Goal: Task Accomplishment & Management: Manage account settings

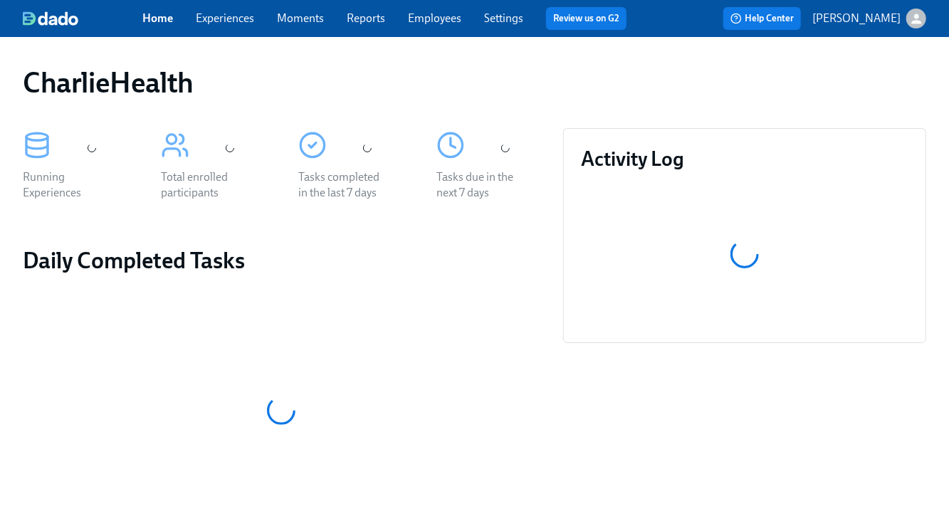
click at [241, 23] on link "Experiences" at bounding box center [225, 18] width 58 height 14
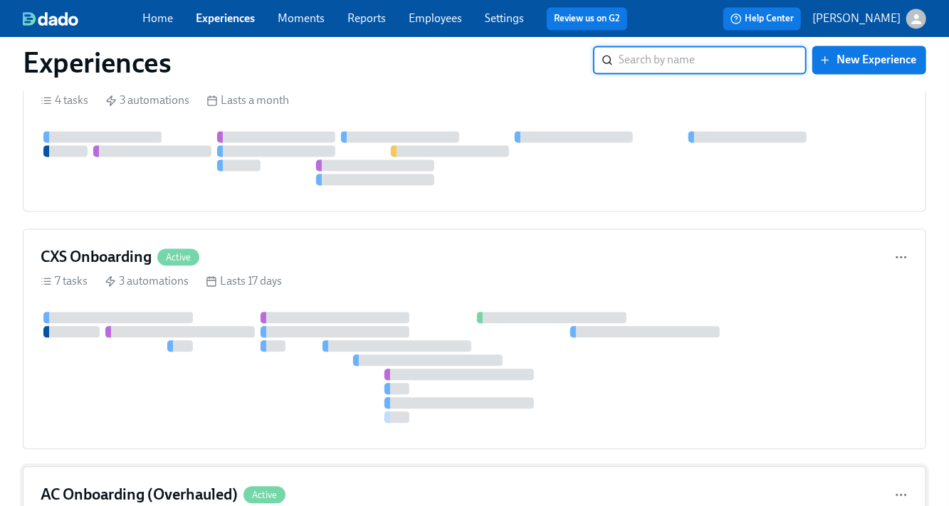
scroll to position [4688, 0]
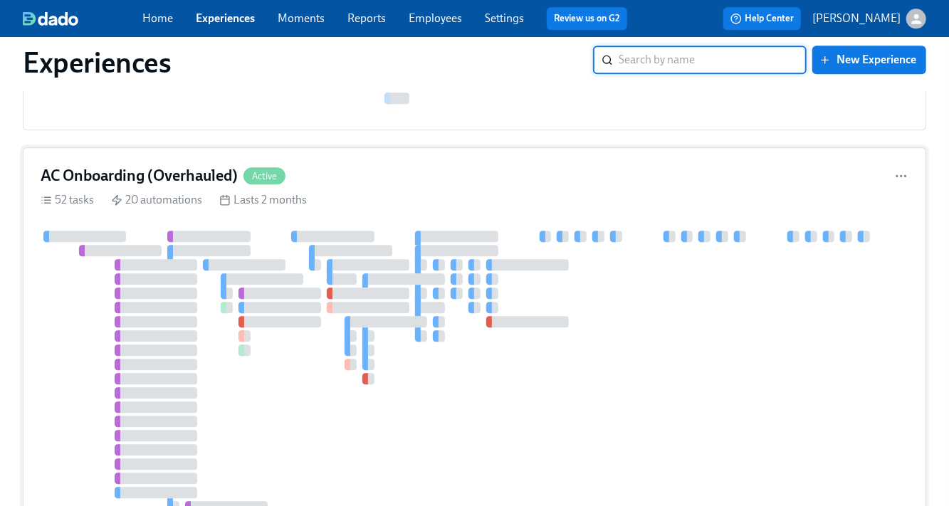
click at [261, 231] on div at bounding box center [475, 407] width 868 height 353
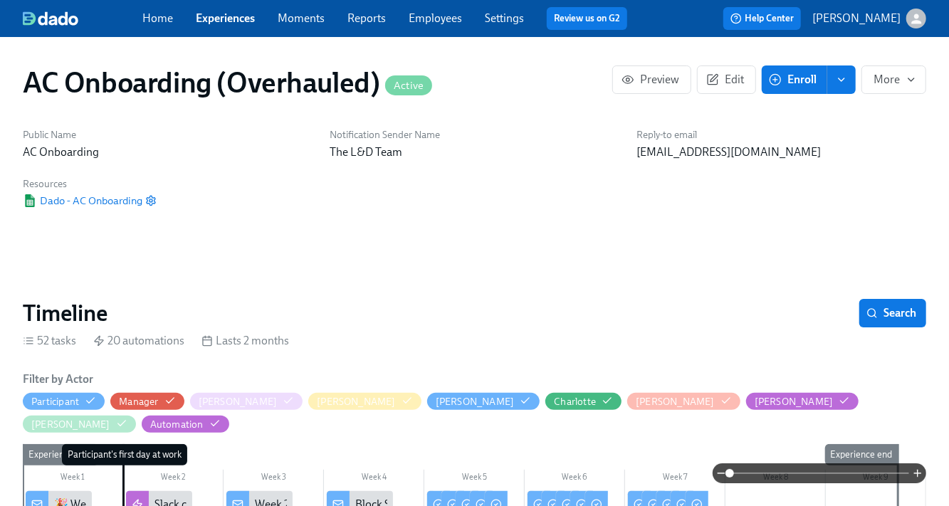
scroll to position [515, 0]
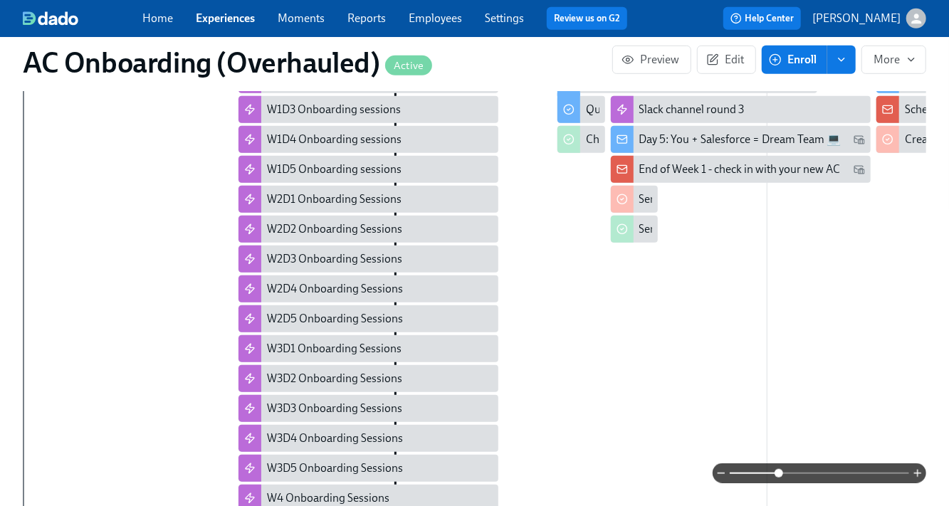
drag, startPoint x: 748, startPoint y: 474, endPoint x: 780, endPoint y: 472, distance: 32.1
click at [780, 472] on span at bounding box center [779, 473] width 9 height 9
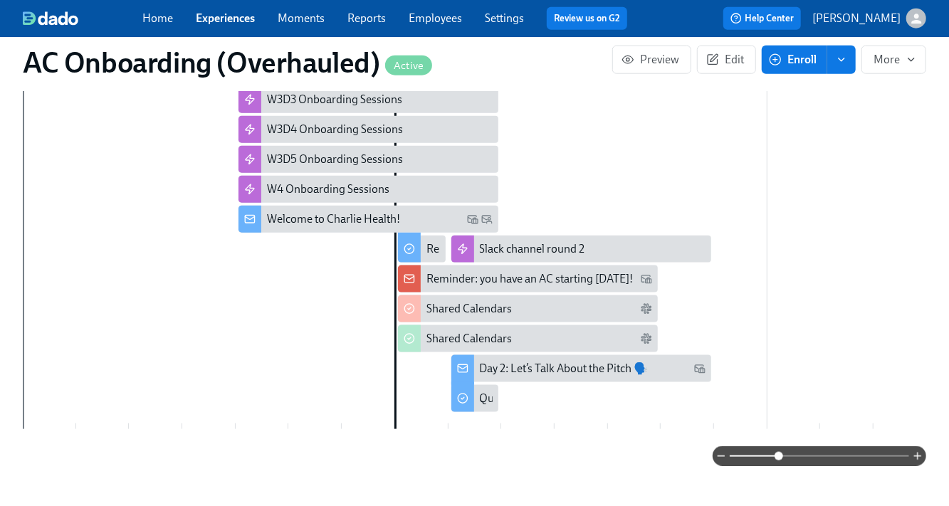
scroll to position [906, 0]
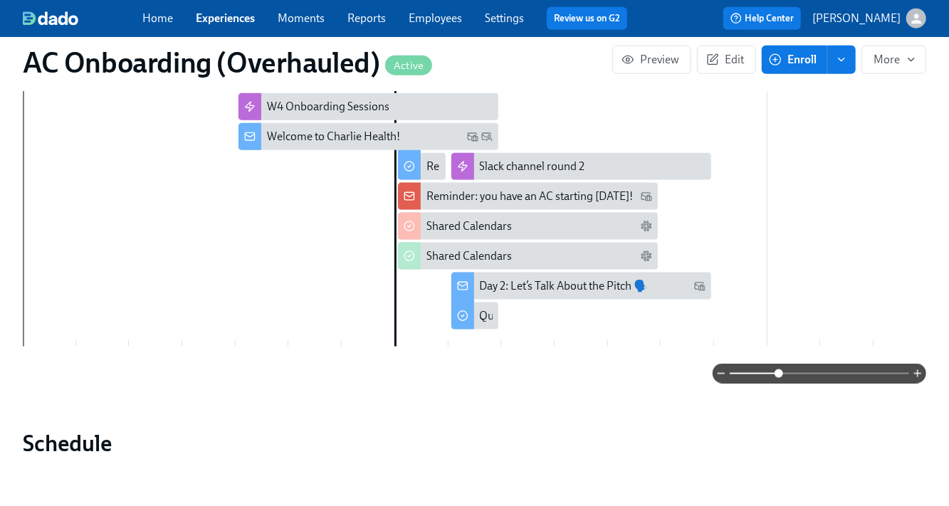
click at [722, 63] on span "Edit" at bounding box center [726, 60] width 35 height 14
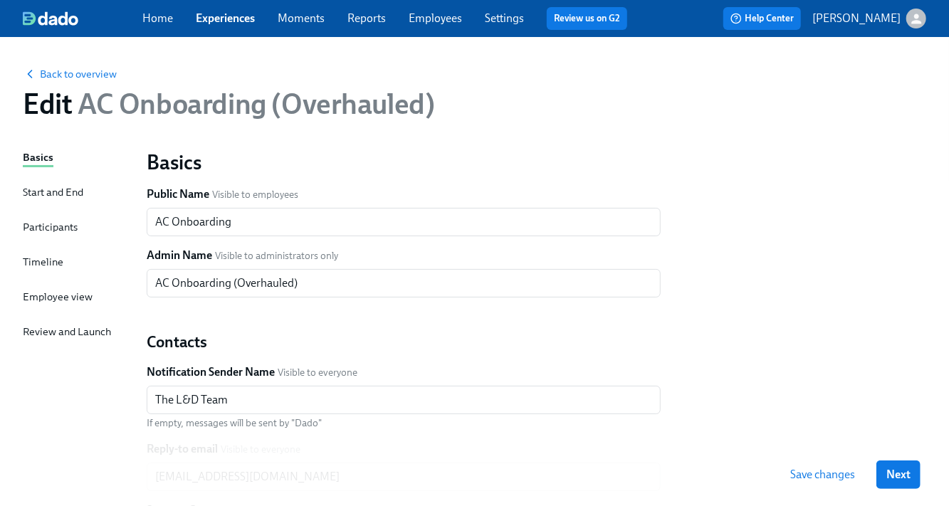
click at [47, 258] on div "Timeline" at bounding box center [43, 262] width 41 height 16
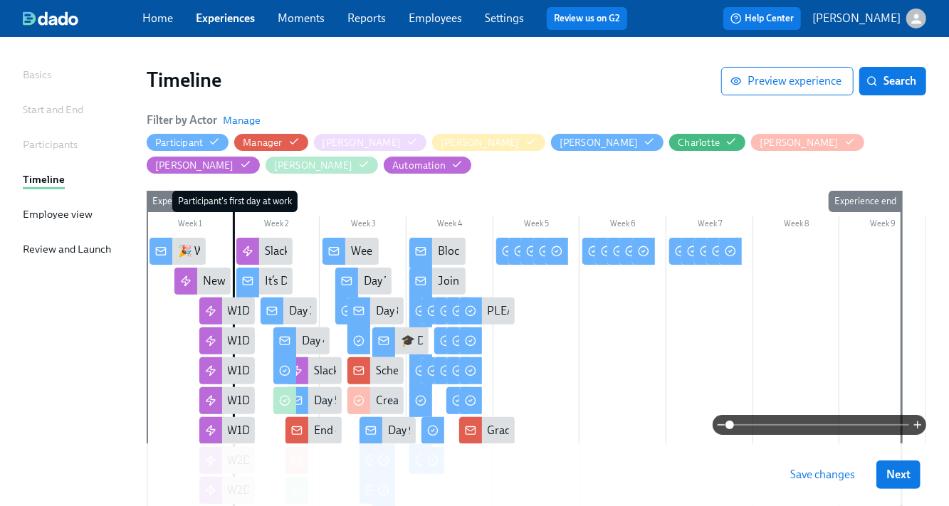
scroll to position [179, 0]
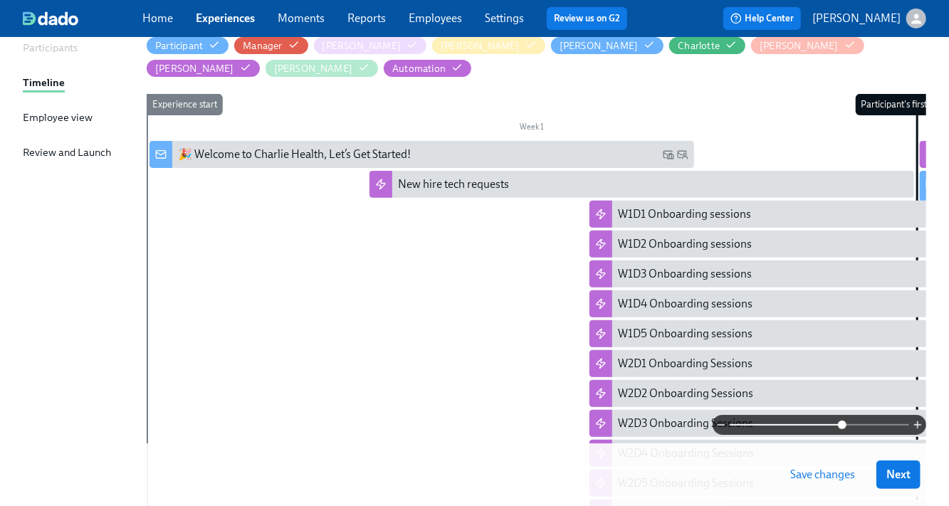
click at [843, 421] on span at bounding box center [842, 425] width 9 height 9
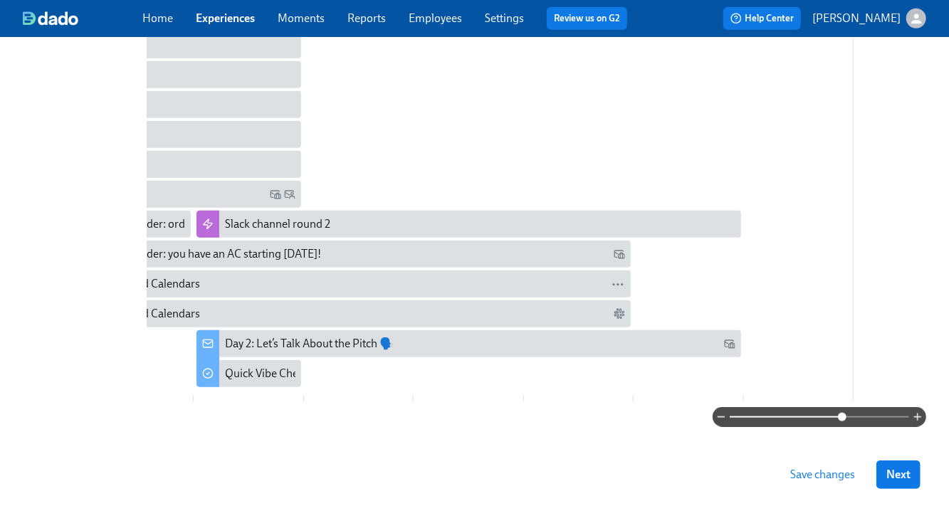
scroll to position [674, 0]
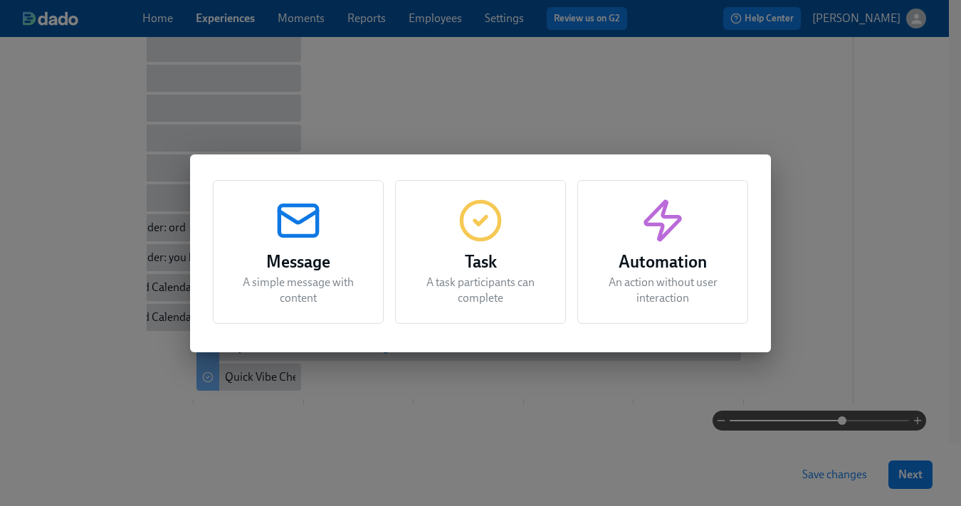
click at [427, 271] on h3 "Task" at bounding box center [480, 262] width 135 height 26
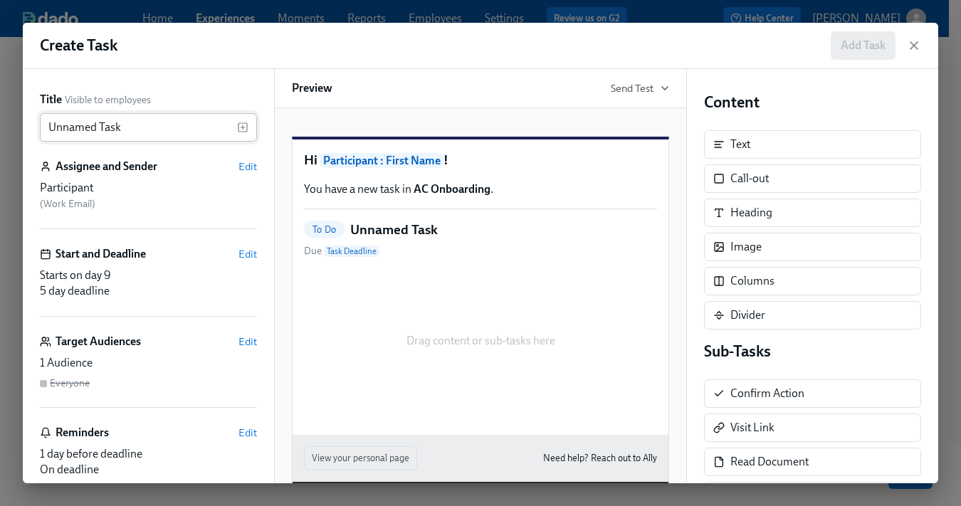
click at [115, 127] on input "Unnamed Task" at bounding box center [138, 127] width 197 height 28
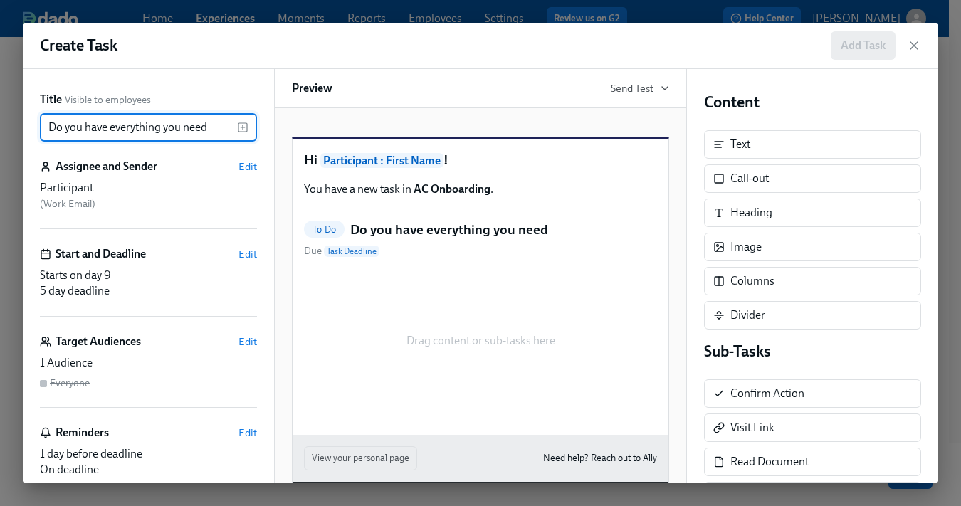
type input "Do you have everything you need?"
click at [229, 241] on div "Title Visible to employees Do you have everything you need? ​ Assignee and Send…" at bounding box center [148, 293] width 217 height 403
click at [239, 252] on span "Edit" at bounding box center [248, 254] width 19 height 14
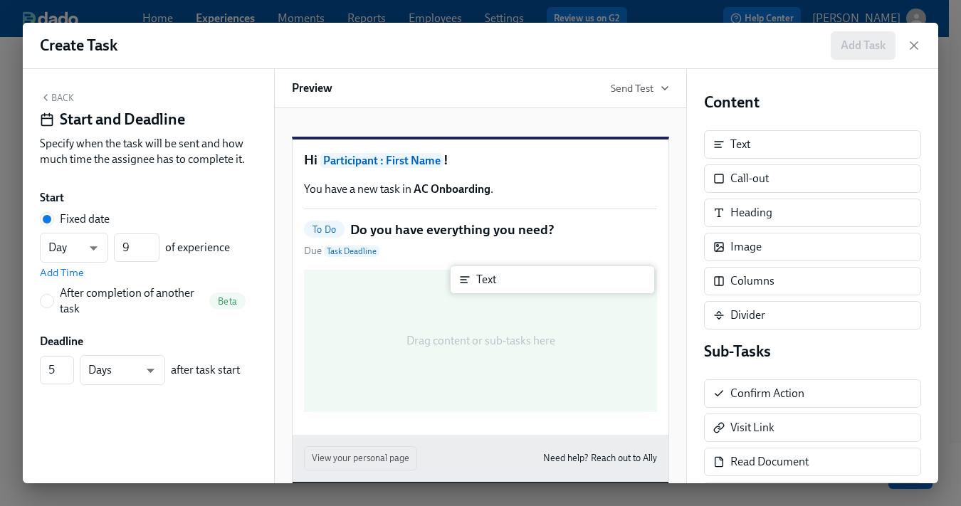
drag, startPoint x: 722, startPoint y: 160, endPoint x: 402, endPoint y: 319, distance: 357.3
click at [402, 319] on div "Back Start and Deadline Specify when the task will be sent and how much time th…" at bounding box center [481, 276] width 916 height 414
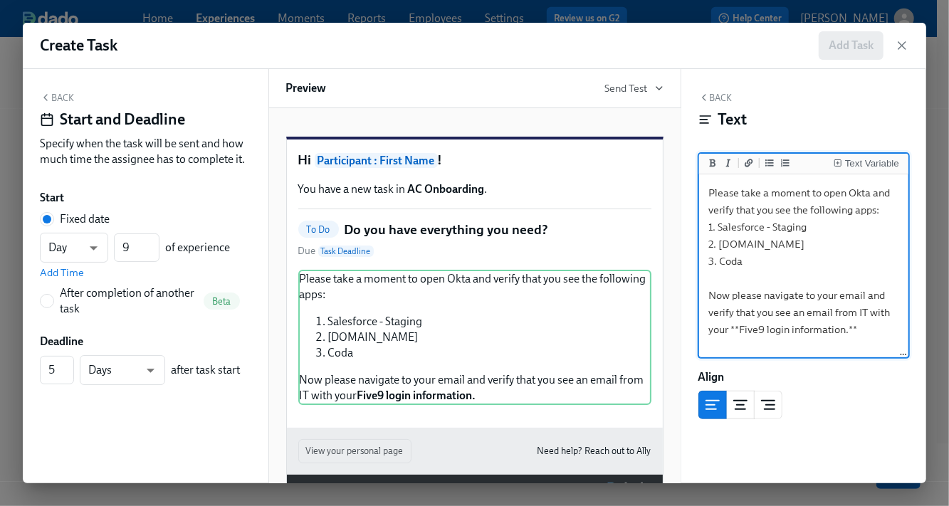
click at [884, 328] on textarea "Please take a moment to open Okta and verify that you see the following apps: 1…" at bounding box center [804, 266] width 204 height 179
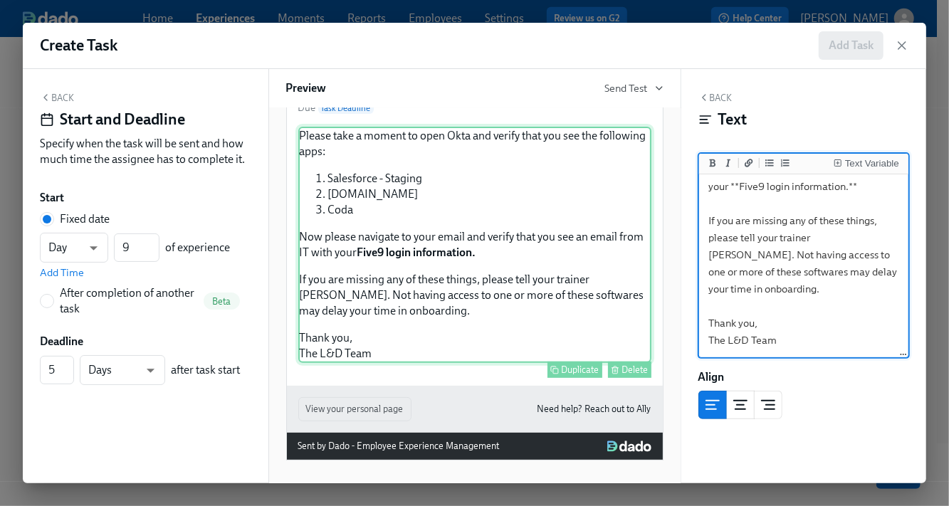
scroll to position [160, 0]
type textarea "Please take a moment to open Okta and verify that you see the following apps: 1…"
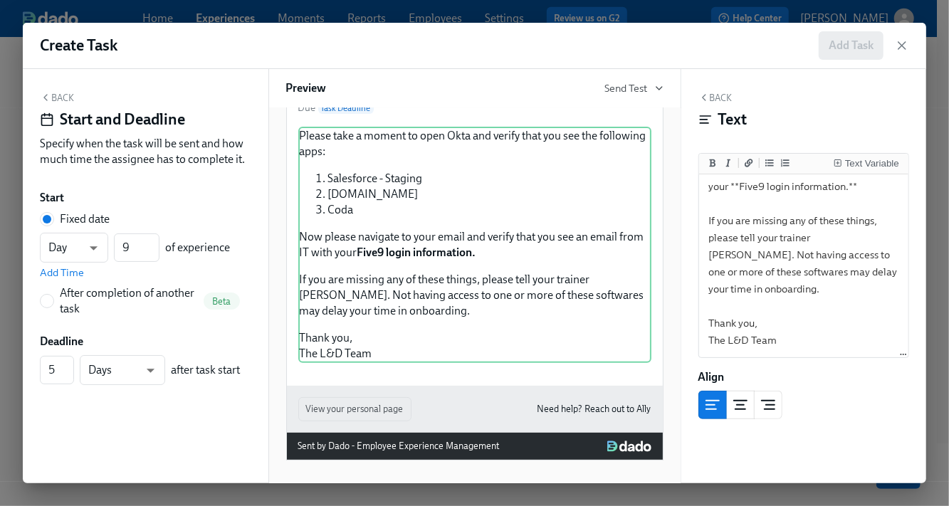
click at [708, 98] on icon "button" at bounding box center [704, 97] width 11 height 11
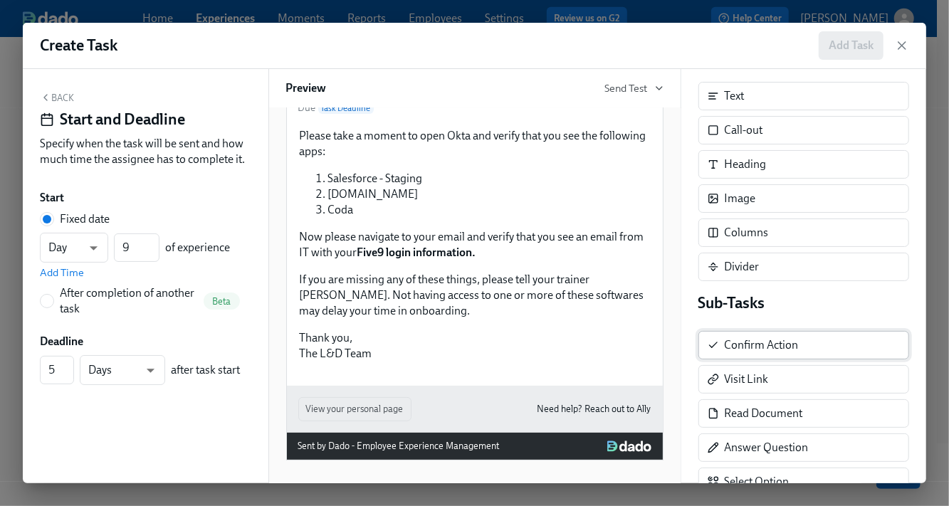
scroll to position [77, 0]
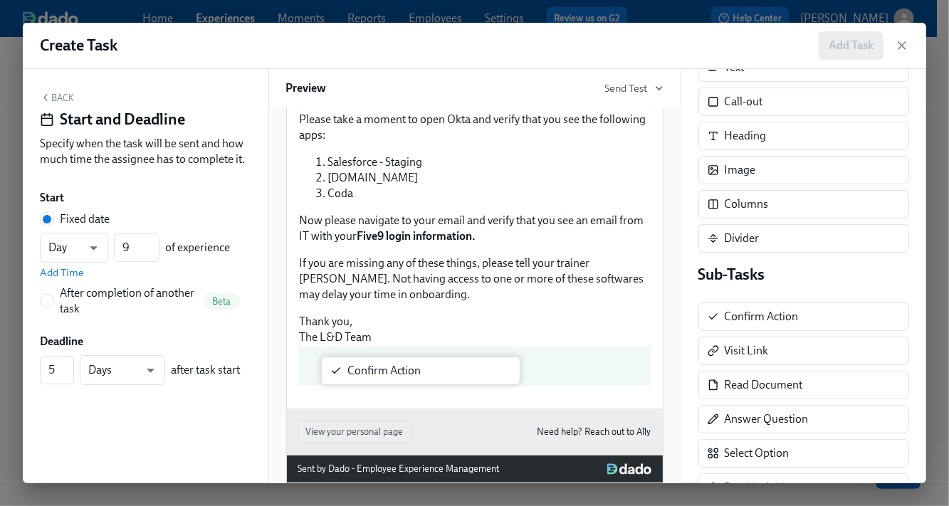
drag, startPoint x: 758, startPoint y: 311, endPoint x: 377, endPoint y: 370, distance: 385.5
click at [377, 370] on div "Back Start and Deadline Specify when the task will be sent and how much time th…" at bounding box center [475, 276] width 904 height 414
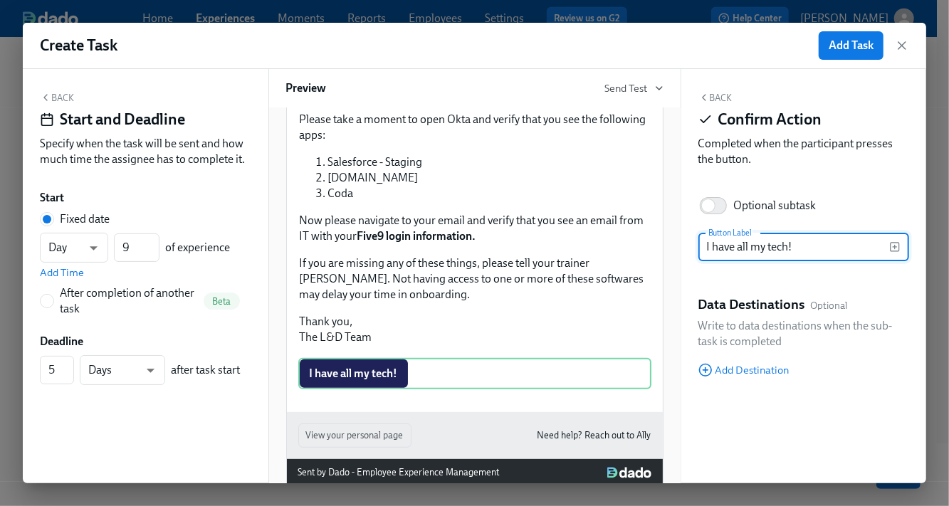
click at [714, 243] on input "I have all my tech!" at bounding box center [795, 247] width 192 height 28
type input "I've confirmed I have all my tech!"
click at [721, 98] on button "Back" at bounding box center [716, 97] width 34 height 11
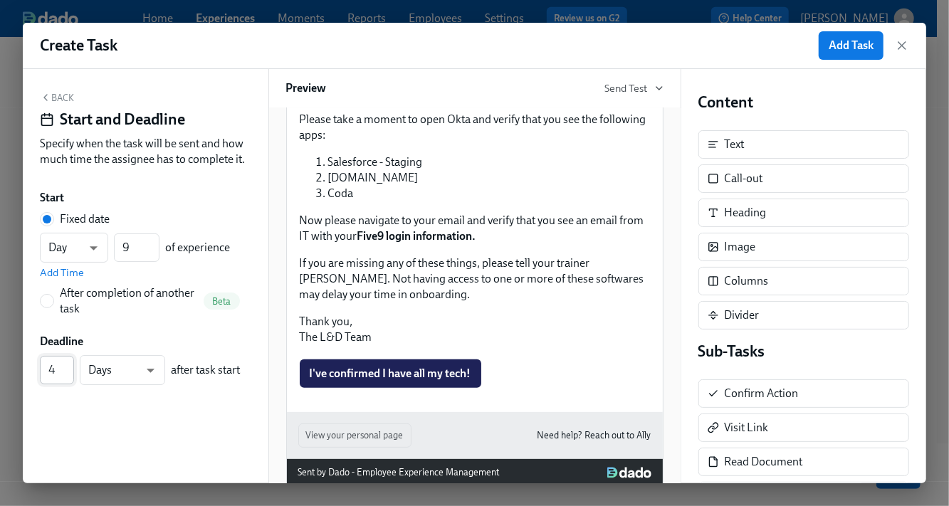
click at [66, 374] on input "4" at bounding box center [57, 370] width 34 height 28
click at [66, 373] on input "3" at bounding box center [57, 370] width 34 height 28
click at [66, 373] on input "2" at bounding box center [57, 370] width 34 height 28
type input "1"
click at [66, 373] on input "1" at bounding box center [57, 370] width 34 height 28
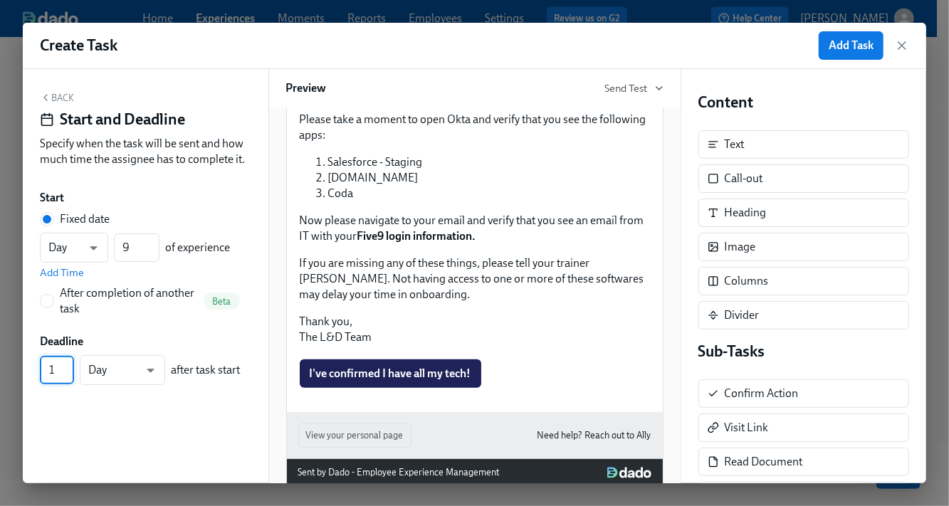
scroll to position [678, 0]
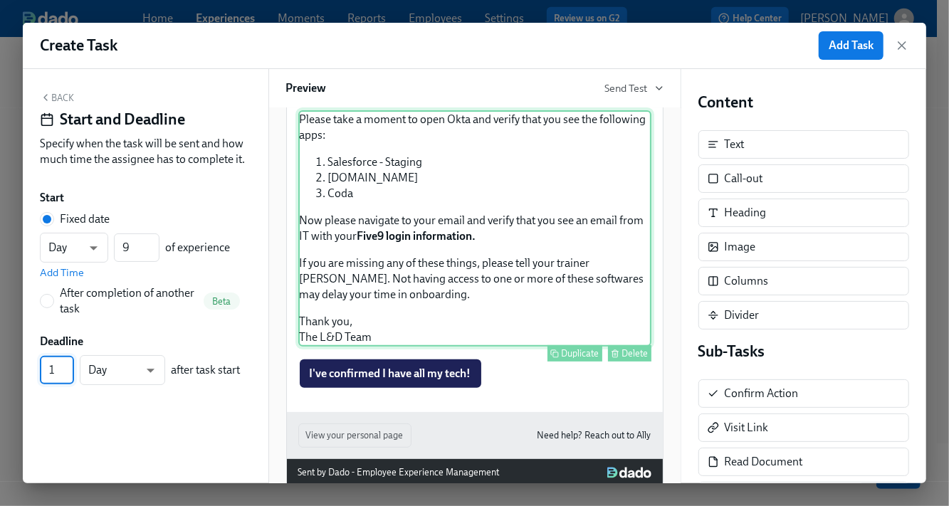
click at [440, 181] on div "Please take a moment to open Okta and verify that you see the following apps: S…" at bounding box center [474, 228] width 353 height 236
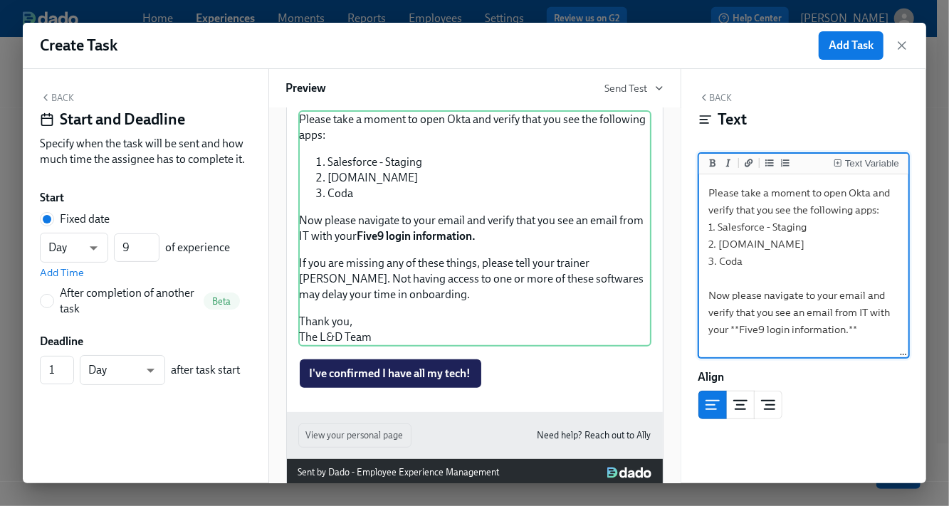
click at [794, 214] on textarea "Please take a moment to open Okta and verify that you see the following apps: 1…" at bounding box center [804, 338] width 204 height 322
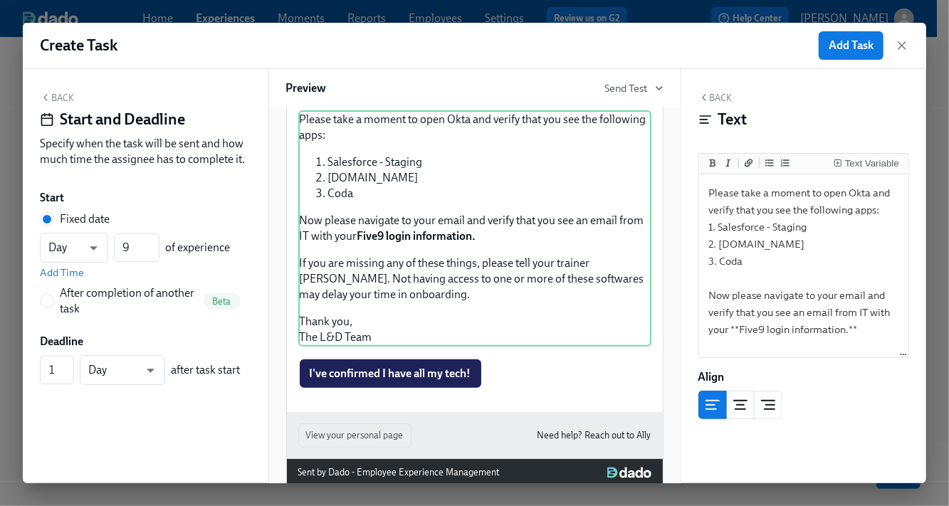
click at [718, 95] on button "Back" at bounding box center [716, 97] width 34 height 11
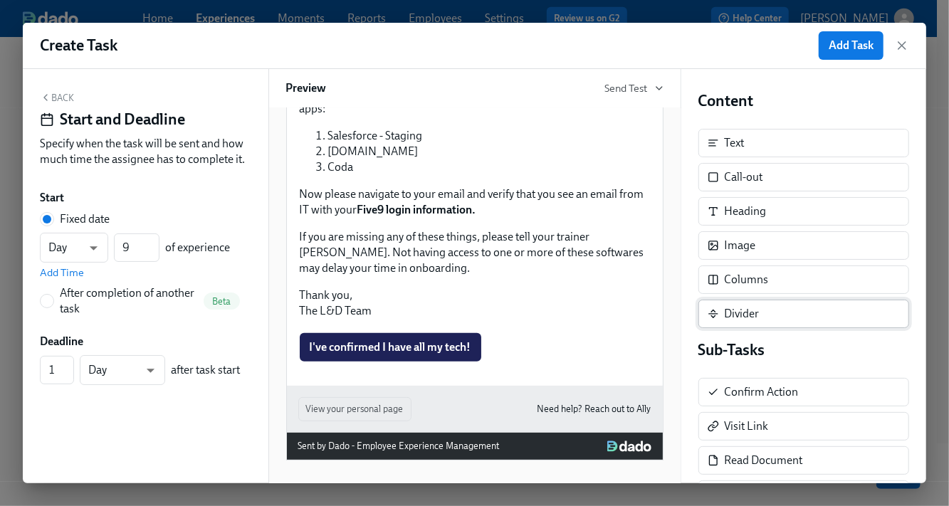
scroll to position [0, 0]
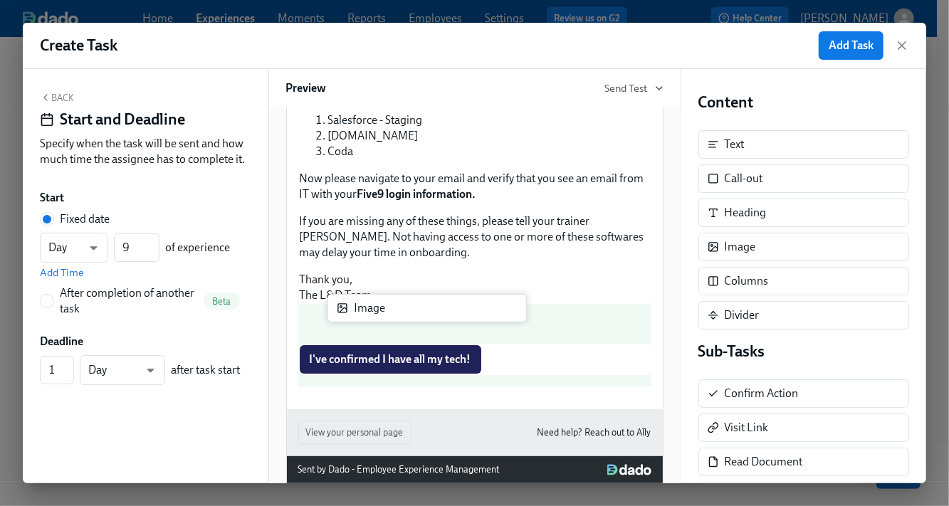
drag, startPoint x: 746, startPoint y: 246, endPoint x: 372, endPoint y: 310, distance: 380.0
click at [372, 310] on div "Back Start and Deadline Specify when the task will be sent and how much time th…" at bounding box center [475, 276] width 904 height 414
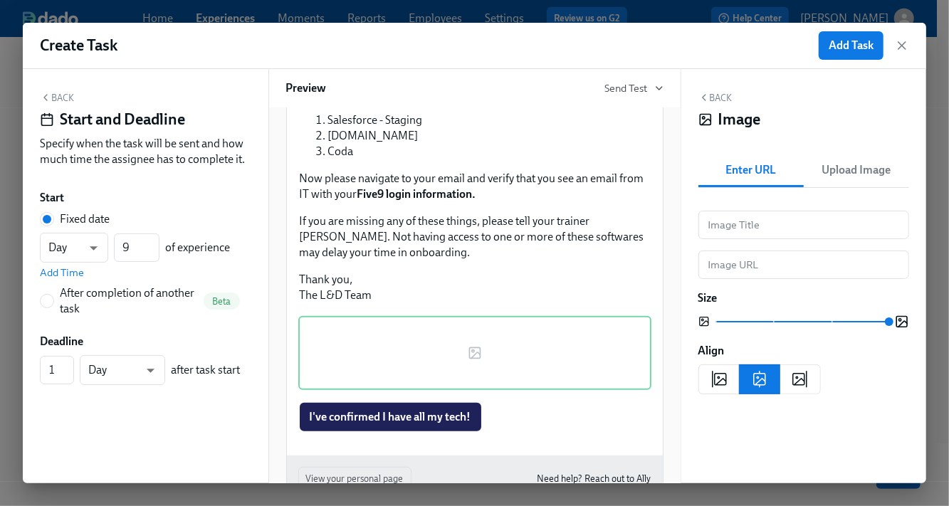
click at [867, 155] on button "Upload Image" at bounding box center [856, 170] width 105 height 34
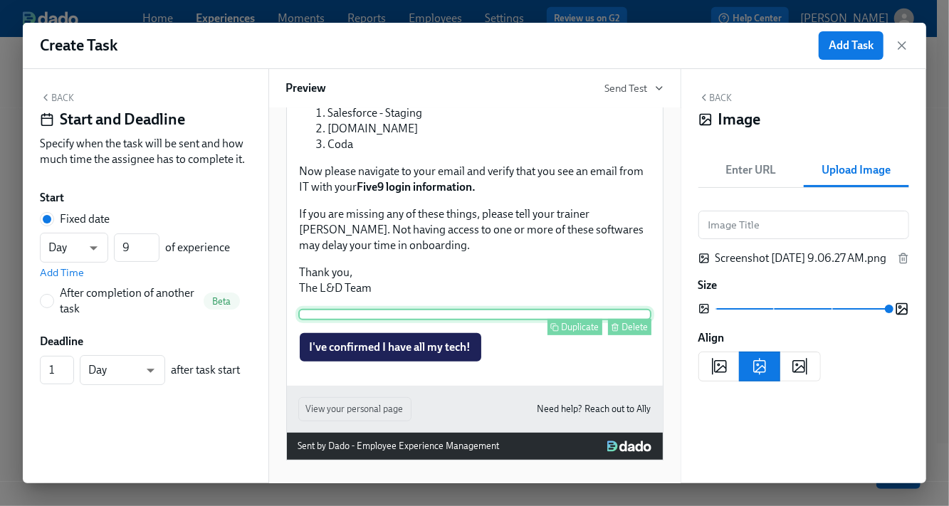
scroll to position [234, 0]
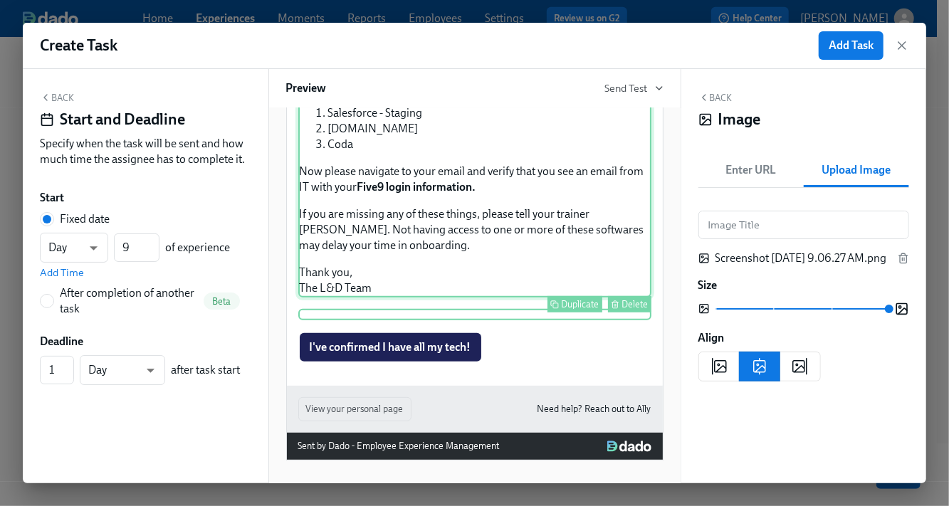
click at [421, 232] on div "Please take a moment to open Okta and verify that you see the following apps: S…" at bounding box center [474, 179] width 353 height 236
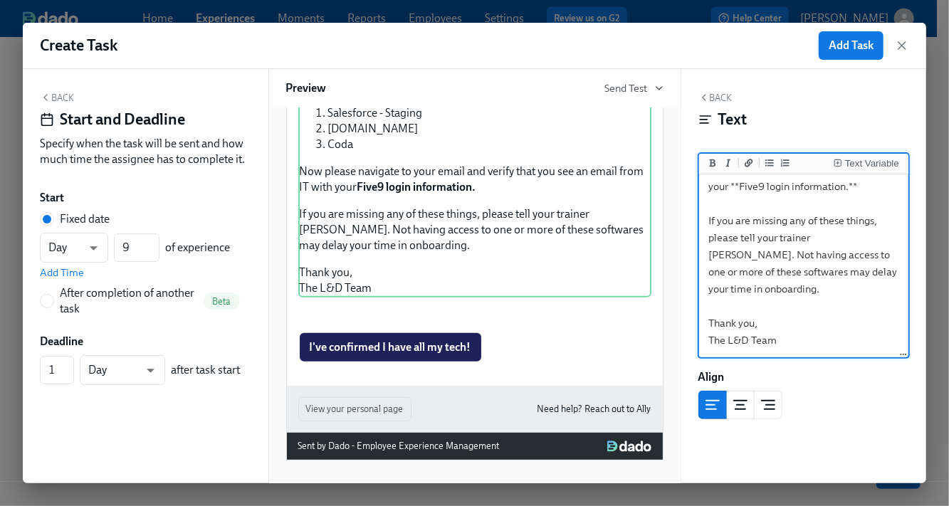
scroll to position [155, 0]
drag, startPoint x: 710, startPoint y: 229, endPoint x: 805, endPoint y: 340, distance: 146.5
click at [805, 340] on textarea "Please take a moment to open Okta and verify that you see the following apps: 1…" at bounding box center [804, 195] width 204 height 322
drag, startPoint x: 809, startPoint y: 347, endPoint x: 706, endPoint y: 226, distance: 158.6
click at [706, 226] on textarea "Please take a moment to open Okta and verify that you see the following apps: 1…" at bounding box center [804, 195] width 204 height 322
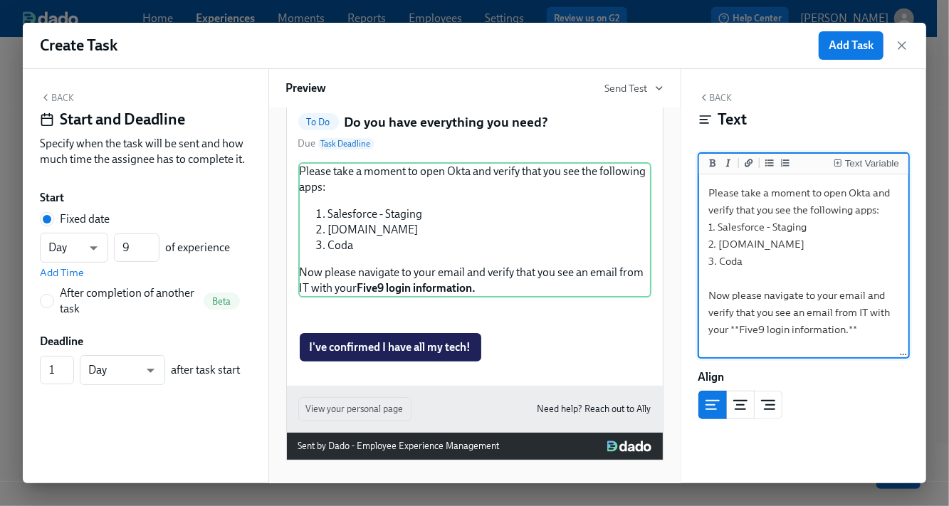
scroll to position [0, 0]
type textarea "Please take a moment to open Okta and verify that you see the following apps: 1…"
click at [723, 95] on button "Back" at bounding box center [716, 97] width 34 height 11
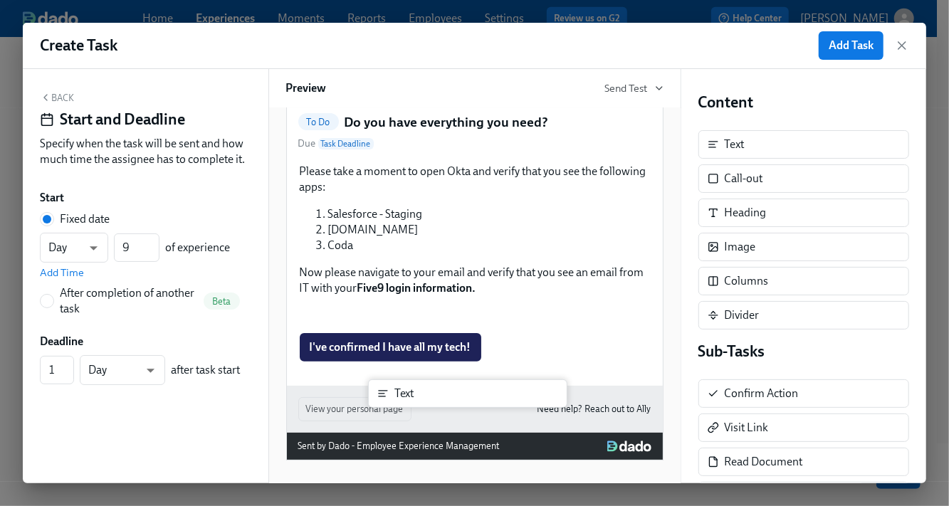
scroll to position [296, 0]
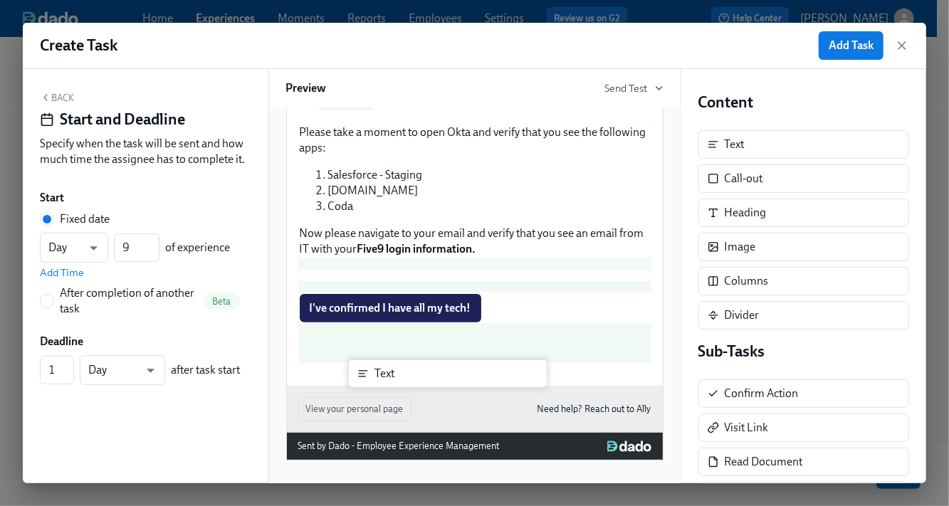
drag, startPoint x: 733, startPoint y: 164, endPoint x: 406, endPoint y: 380, distance: 392.0
click at [406, 380] on div "Back Start and Deadline Specify when the task will be sent and how much time th…" at bounding box center [475, 276] width 904 height 414
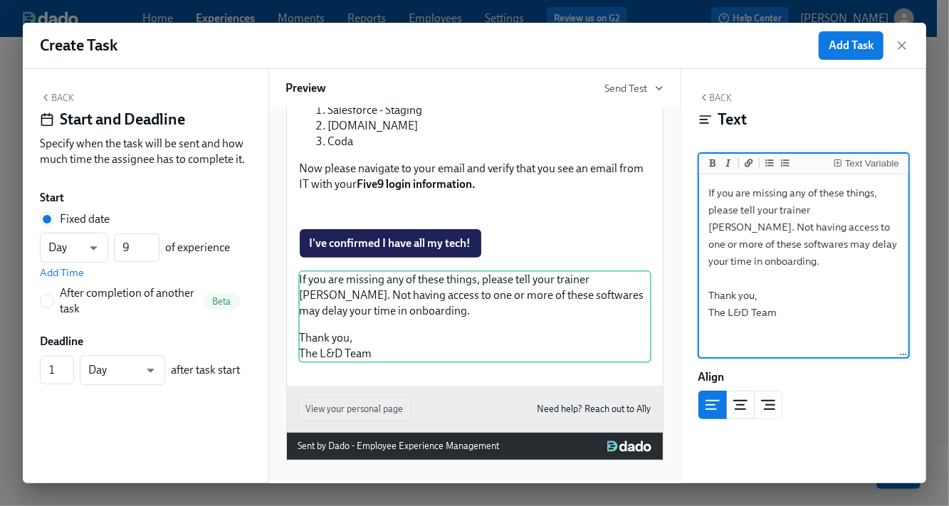
type textarea "If you are missing any of these things, please tell your trainer [PERSON_NAME].…"
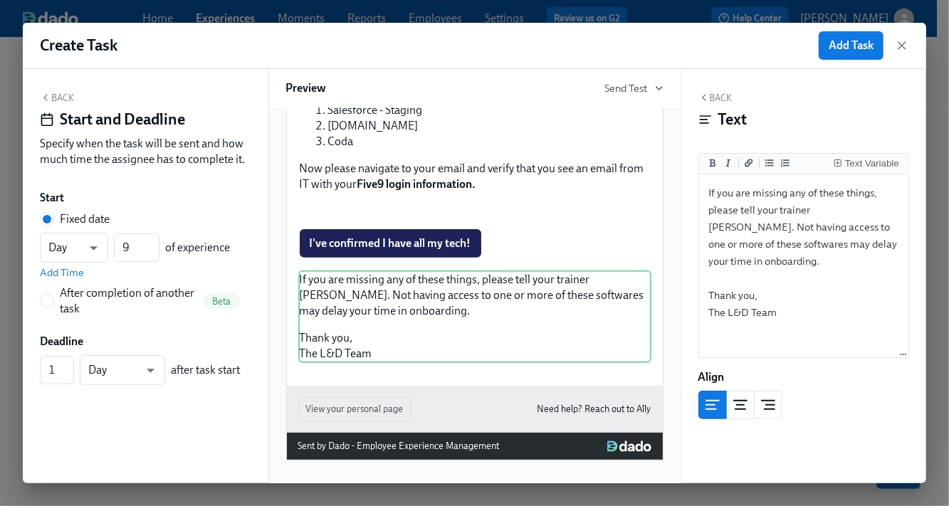
click at [713, 101] on button "Back" at bounding box center [716, 97] width 34 height 11
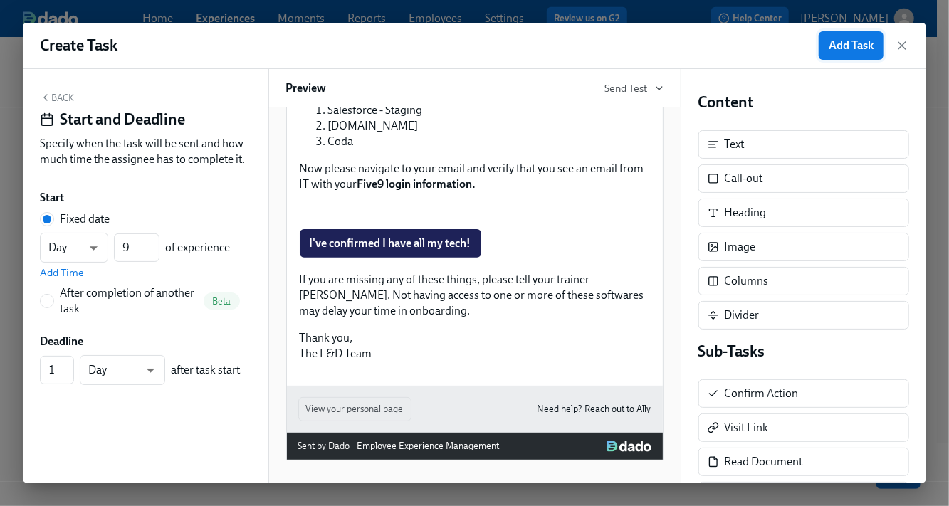
click at [847, 54] on button "Add Task" at bounding box center [851, 45] width 65 height 28
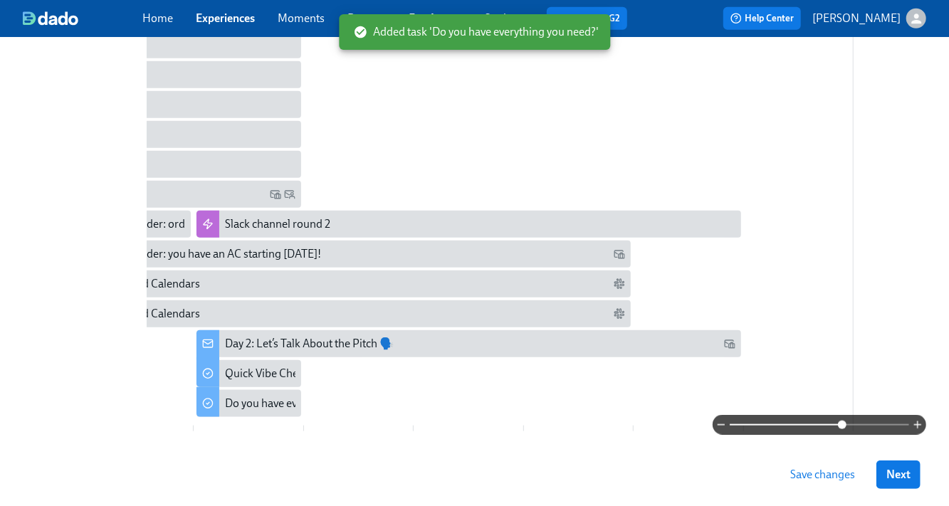
click at [848, 482] on button "Save changes" at bounding box center [822, 475] width 85 height 28
